Goal: Task Accomplishment & Management: Manage account settings

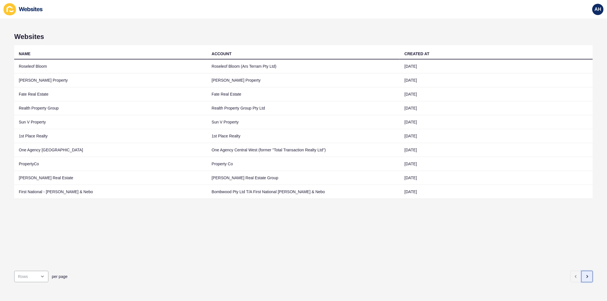
click at [585, 274] on icon "button" at bounding box center [587, 276] width 5 height 5
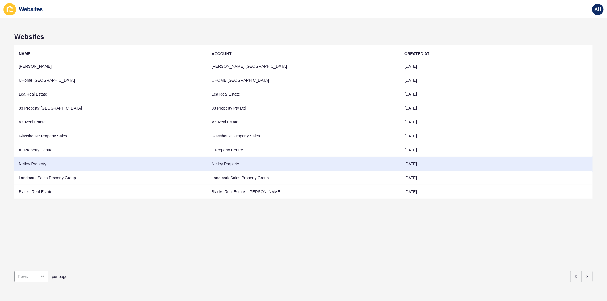
click at [215, 163] on td "Netley Property" at bounding box center [303, 164] width 193 height 14
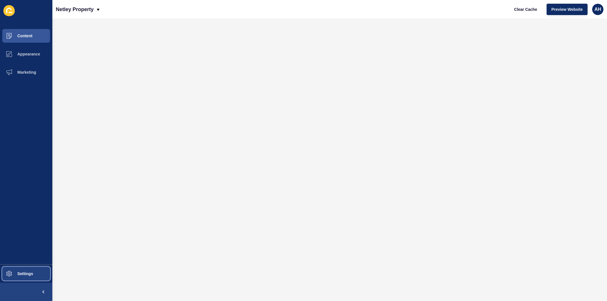
click at [23, 272] on span "Settings" at bounding box center [16, 274] width 34 height 5
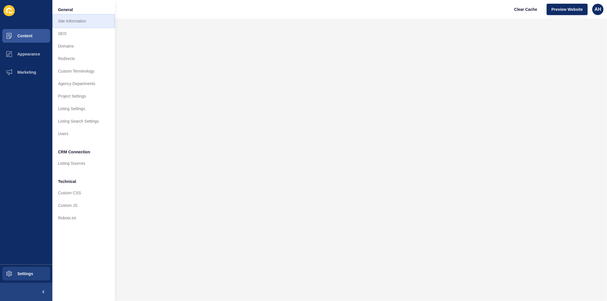
click at [69, 20] on link "Site Information" at bounding box center [83, 21] width 63 height 13
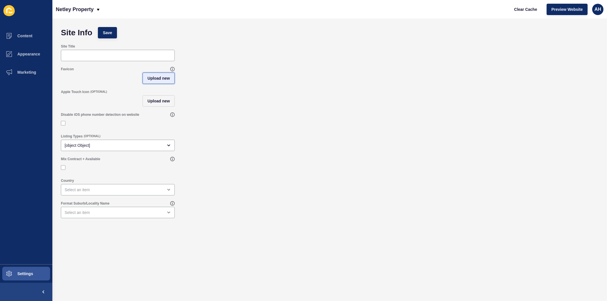
click at [154, 78] on span "Upload new" at bounding box center [158, 78] width 22 height 6
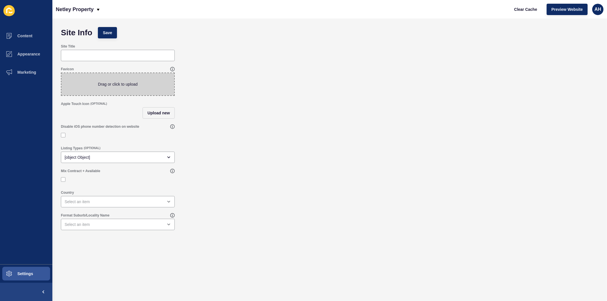
click at [109, 83] on span at bounding box center [117, 84] width 113 height 22
click at [61, 73] on input "Drag or click to upload" at bounding box center [61, 73] width 0 height 0
type input "C:\fakepath\NP_Master_RGB_Icon_Green.jpg"
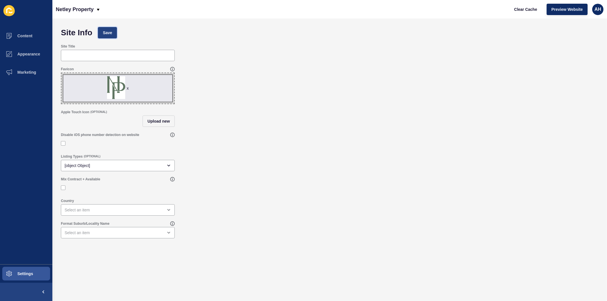
click at [107, 30] on span "Save" at bounding box center [107, 33] width 9 height 6
click at [519, 7] on span "Clear Cache" at bounding box center [525, 10] width 23 height 6
click at [562, 7] on span "Preview Website" at bounding box center [567, 10] width 31 height 6
click at [107, 32] on span "Save" at bounding box center [107, 33] width 9 height 6
